Goal: Task Accomplishment & Management: Manage account settings

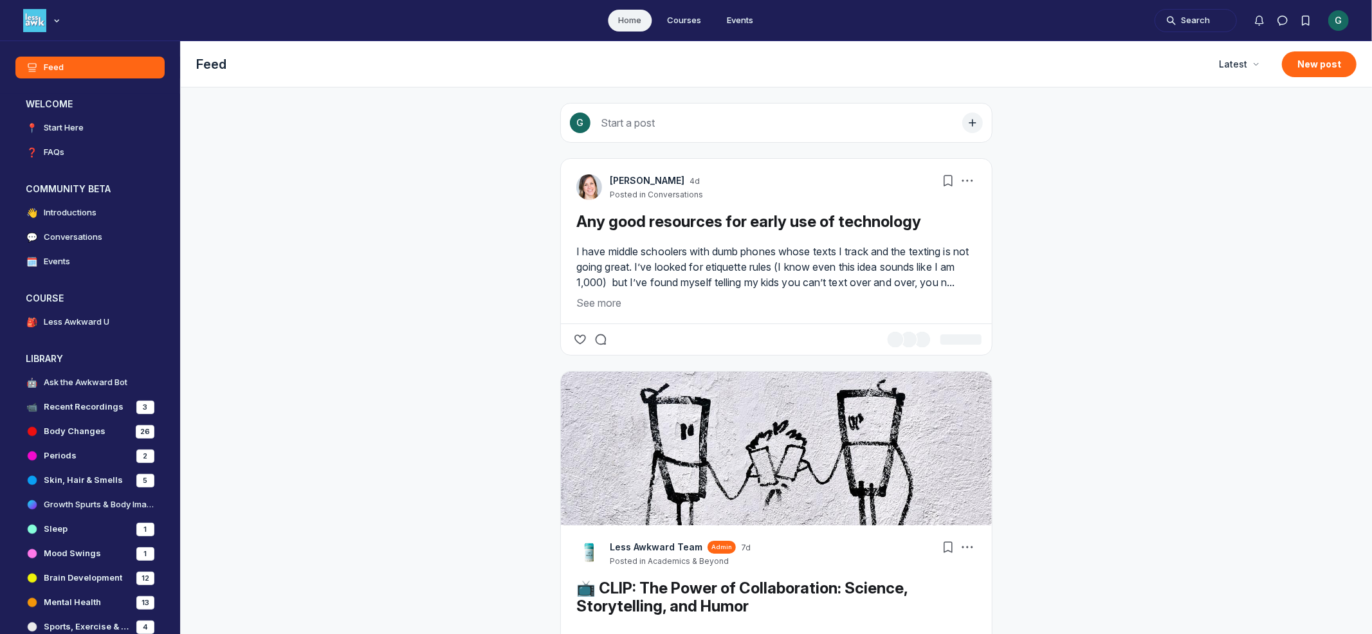
scroll to position [4299, 2464]
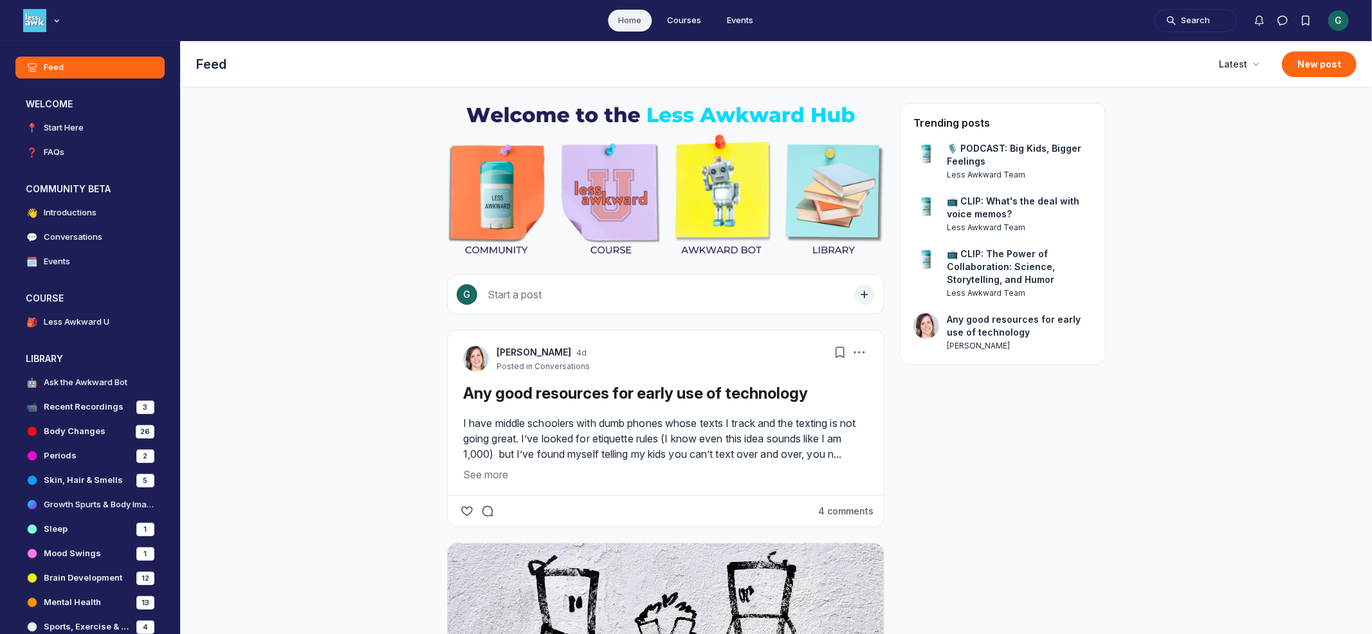
click at [1344, 24] on div "G" at bounding box center [1338, 20] width 21 height 21
click at [1292, 206] on div "Sign out" at bounding box center [1277, 204] width 102 height 13
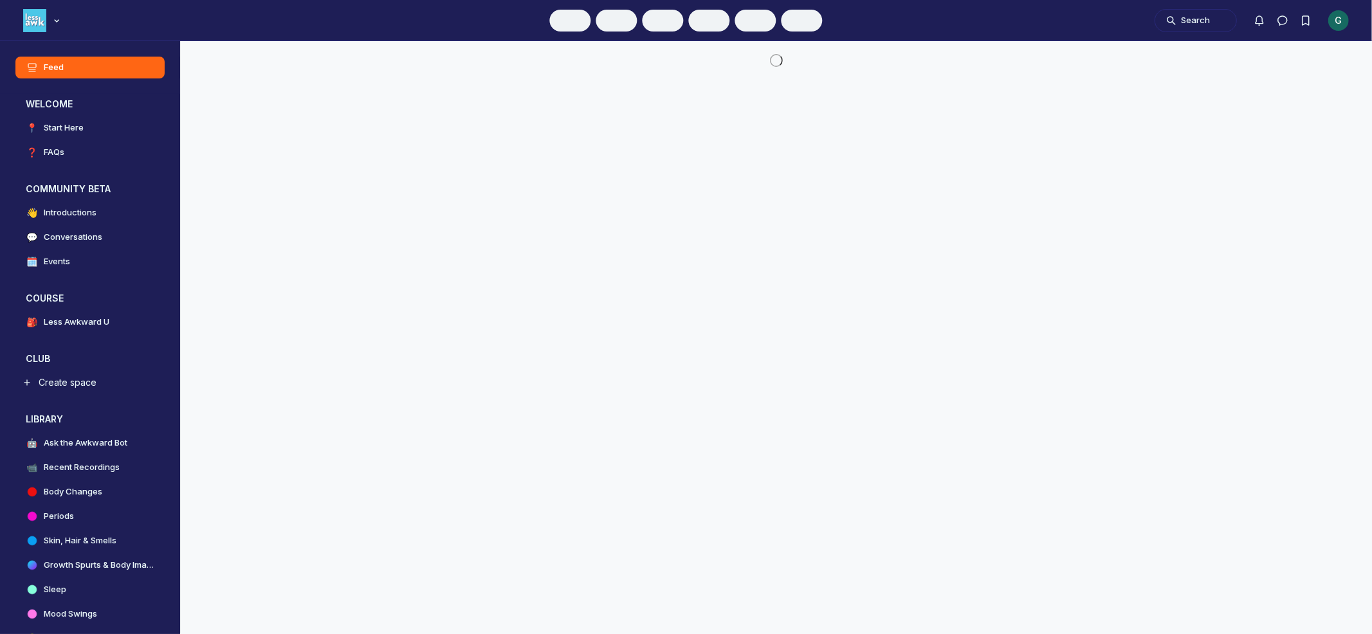
scroll to position [4096, 2464]
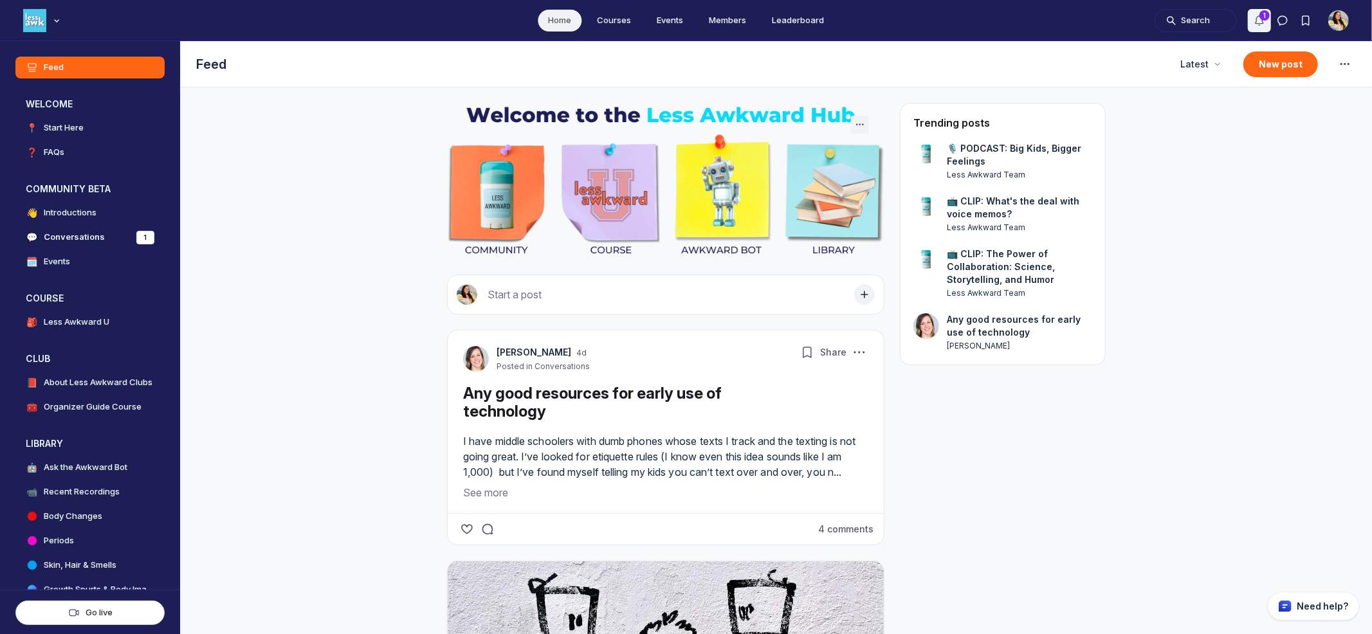
click at [1252, 17] on button "Notifications" at bounding box center [1259, 20] width 23 height 23
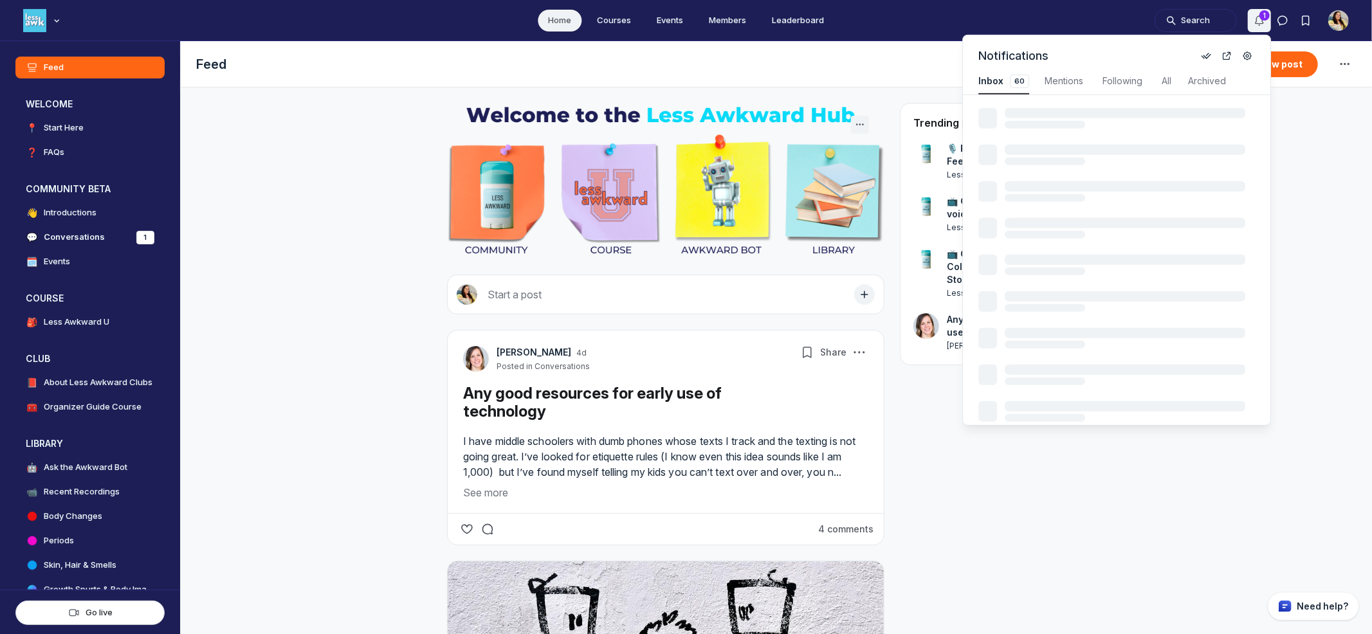
scroll to position [1741, 2744]
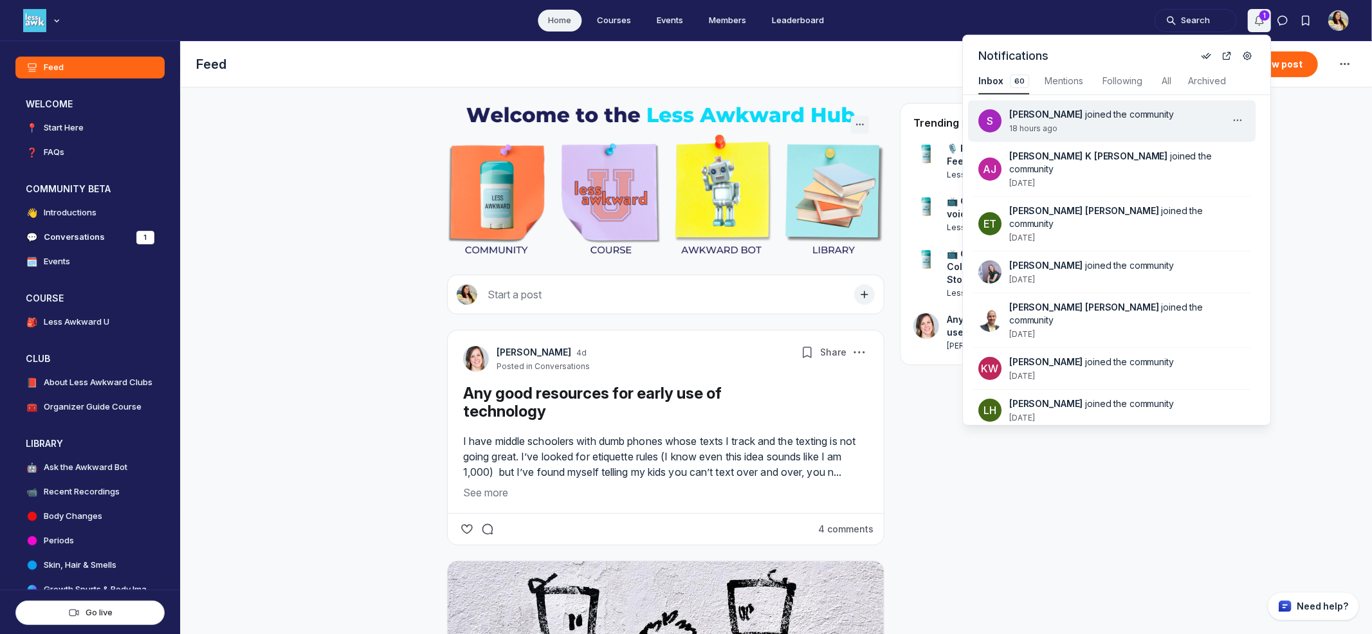
click at [1134, 129] on div "[PERSON_NAME] joined the community 18 hours ago" at bounding box center [1119, 121] width 221 height 26
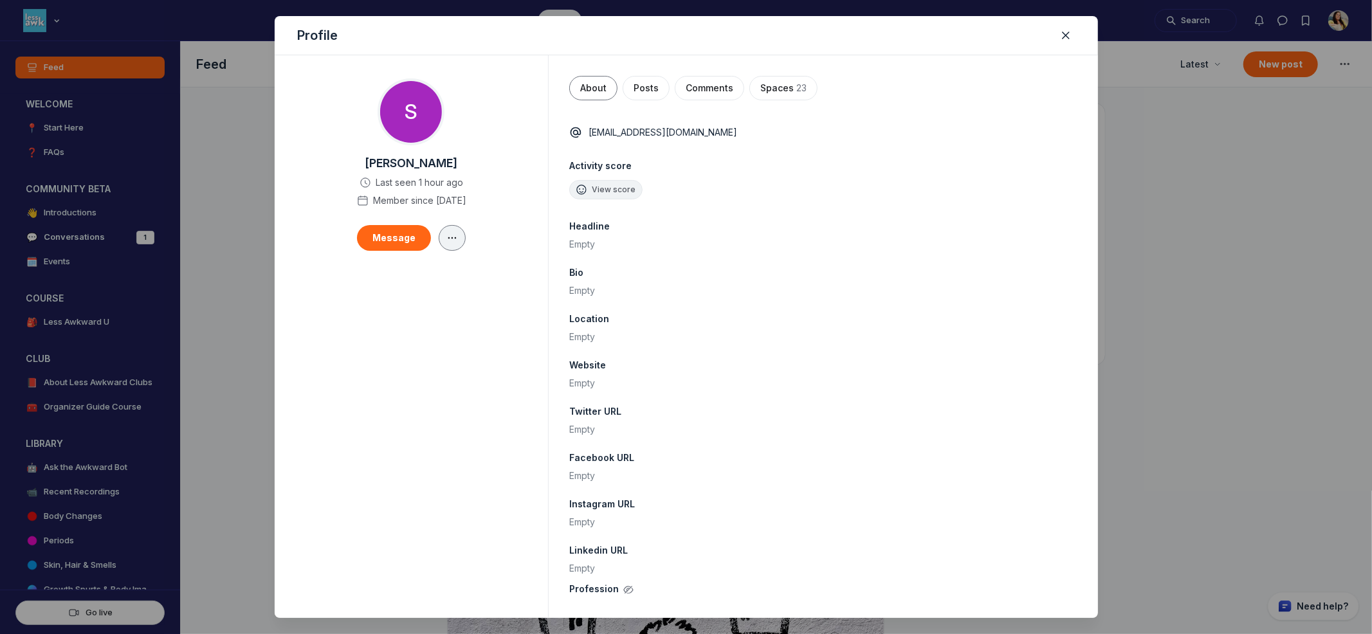
click at [448, 237] on use "button" at bounding box center [452, 238] width 8 height 2
click at [421, 278] on div "Edit" at bounding box center [377, 274] width 133 height 13
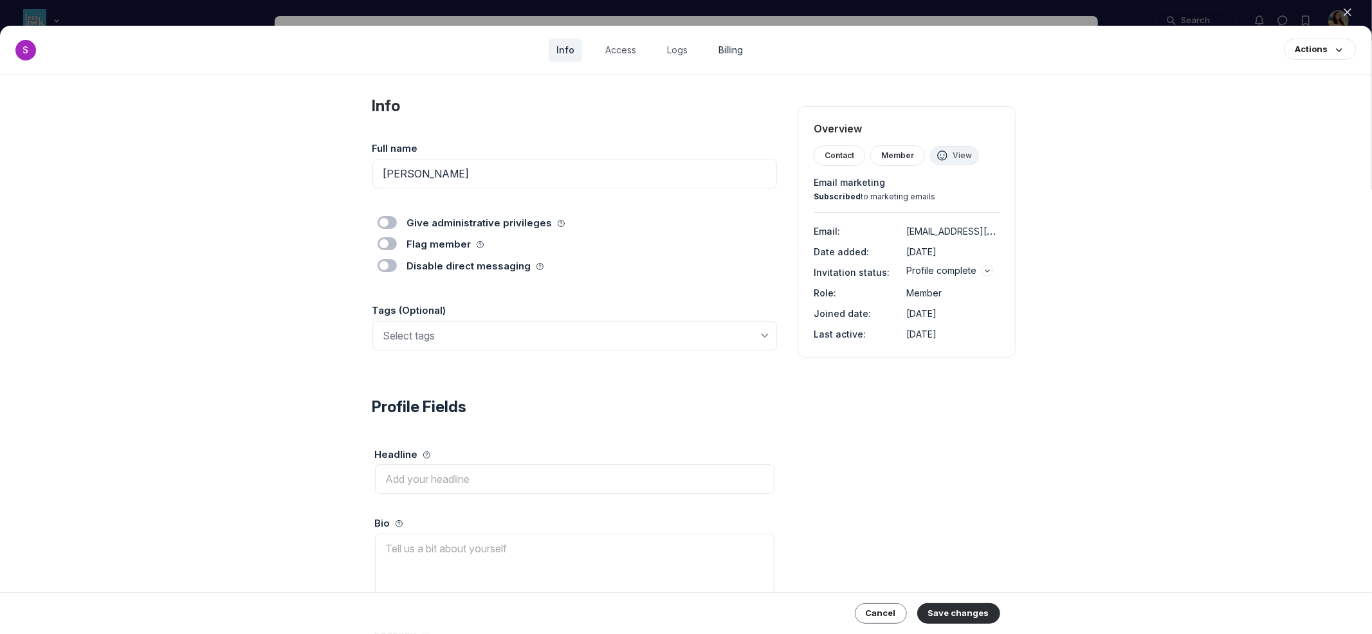
click at [735, 41] on link "Billing" at bounding box center [731, 50] width 40 height 23
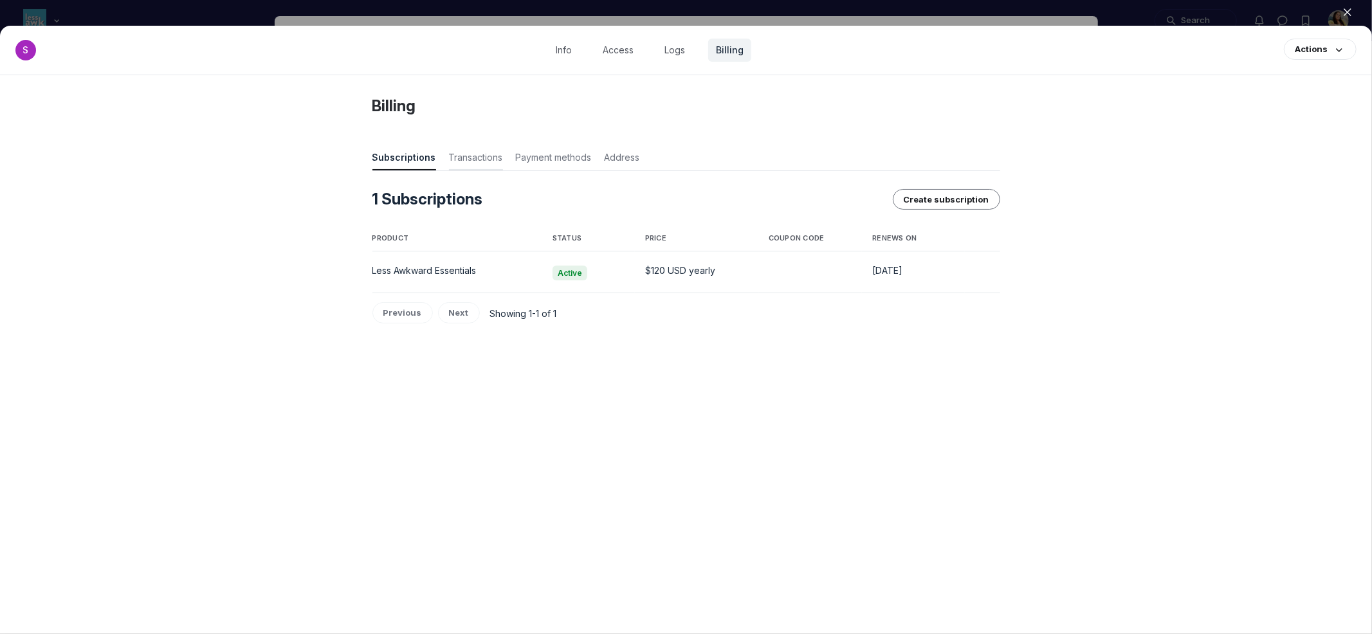
click at [476, 163] on span "Transactions" at bounding box center [476, 160] width 54 height 18
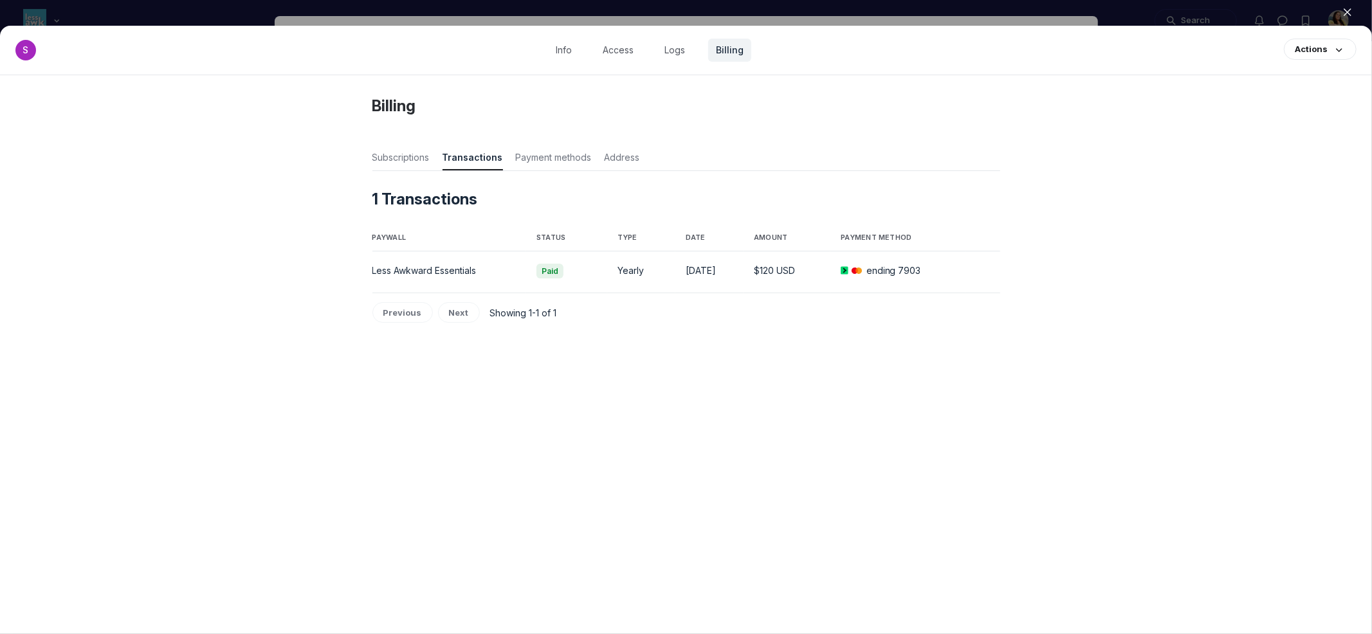
click at [609, 18] on div at bounding box center [686, 317] width 1372 height 634
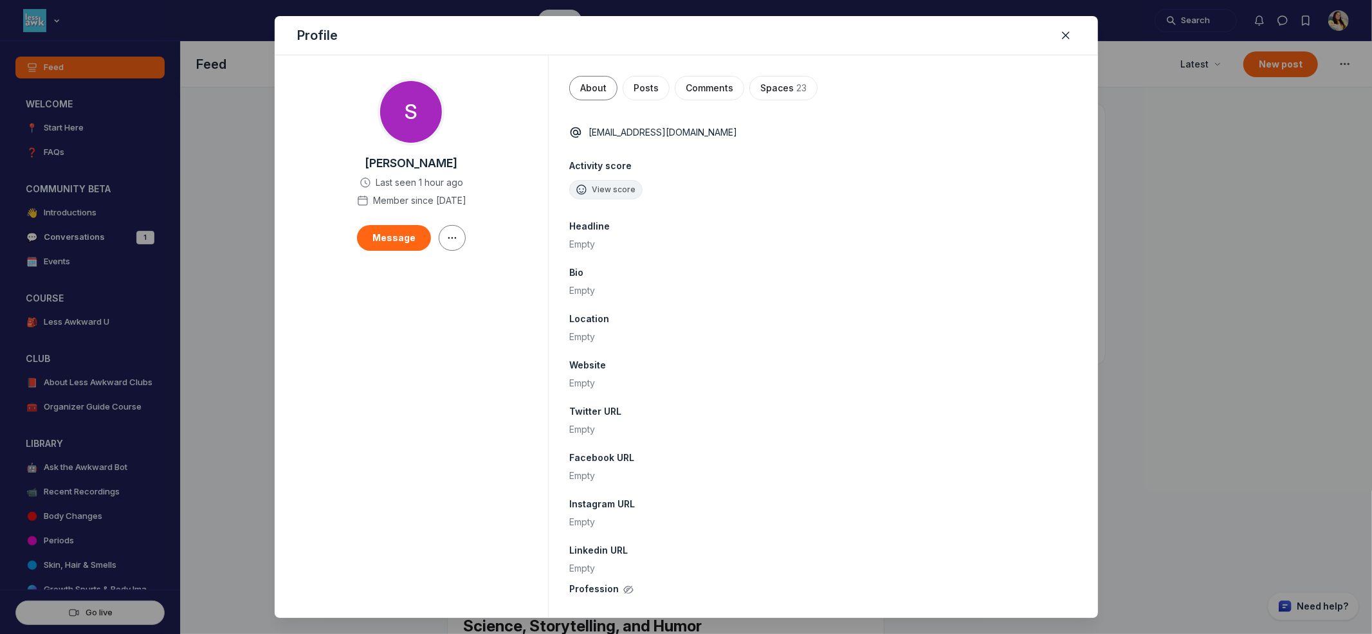
scroll to position [4096, 2464]
click at [235, 151] on div at bounding box center [686, 317] width 1372 height 634
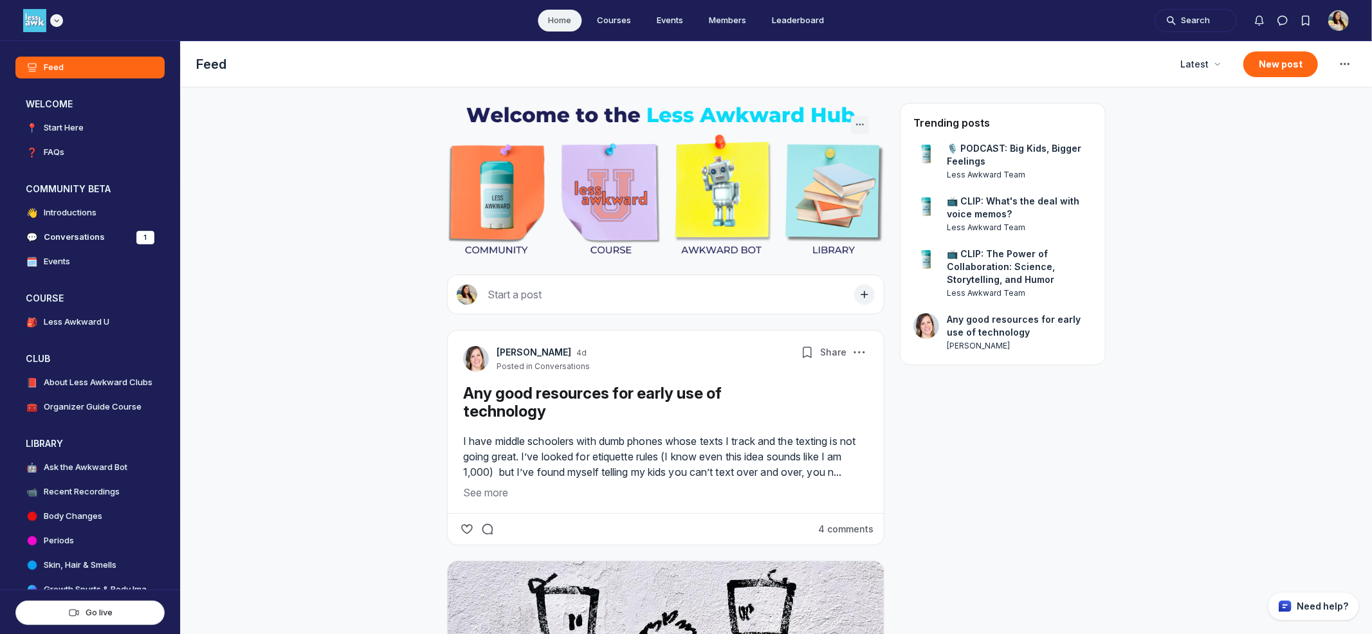
click at [60, 24] on div "Main navigation bar" at bounding box center [56, 20] width 13 height 13
